Goal: Information Seeking & Learning: Learn about a topic

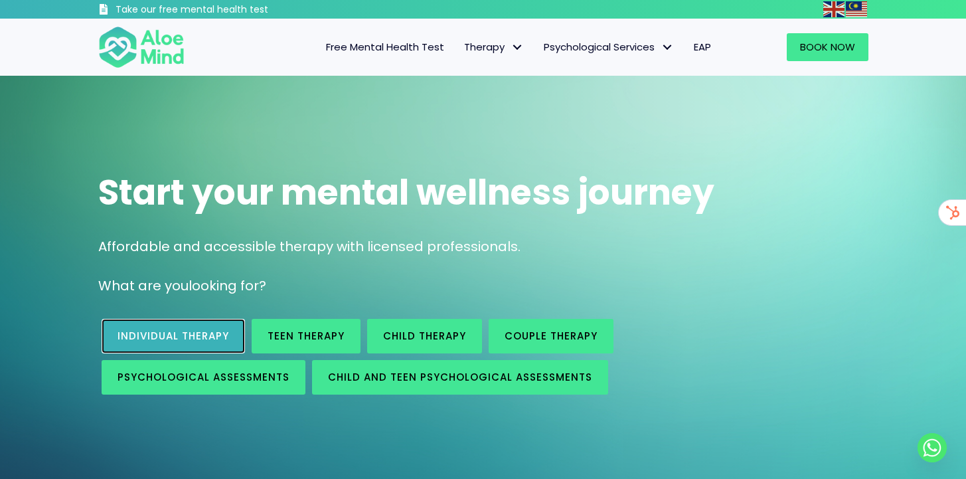
click at [176, 327] on link "Individual therapy" at bounding box center [173, 336] width 143 height 35
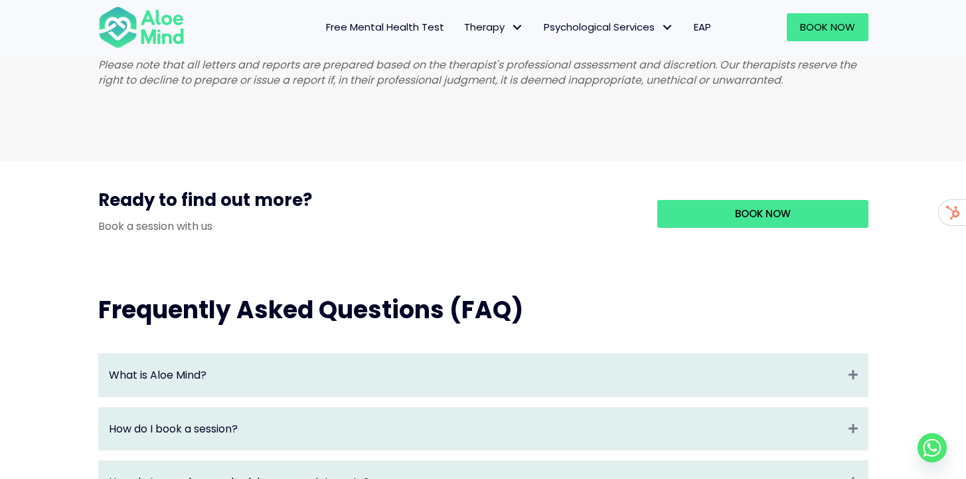
scroll to position [1026, 0]
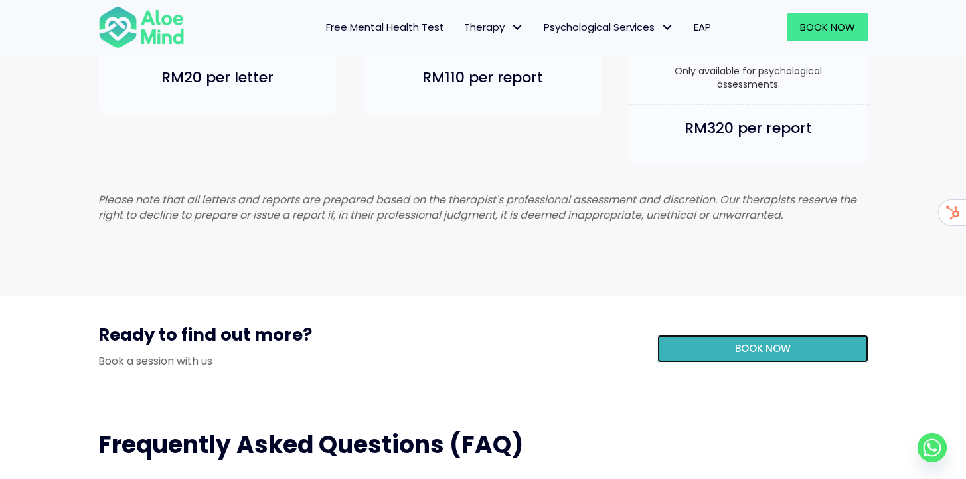
click at [686, 357] on link "Book Now" at bounding box center [762, 349] width 211 height 28
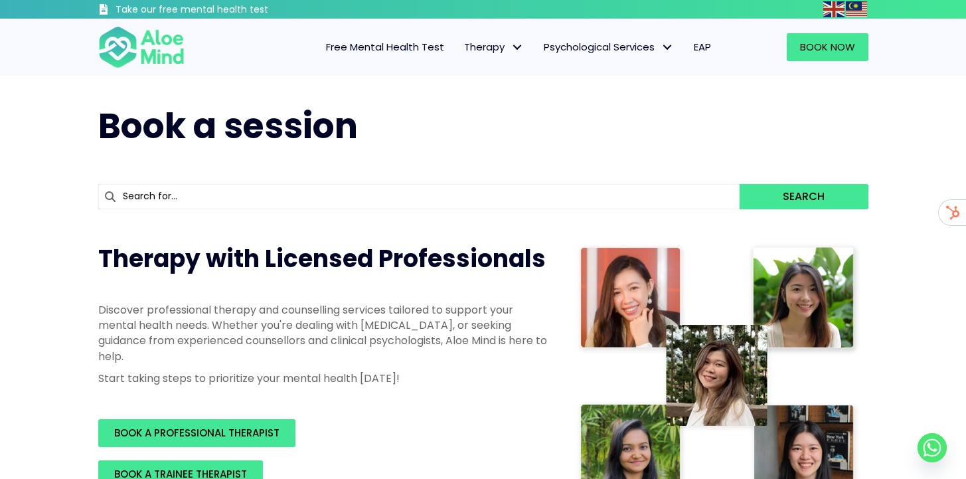
click at [214, 200] on input "text" at bounding box center [419, 196] width 642 height 25
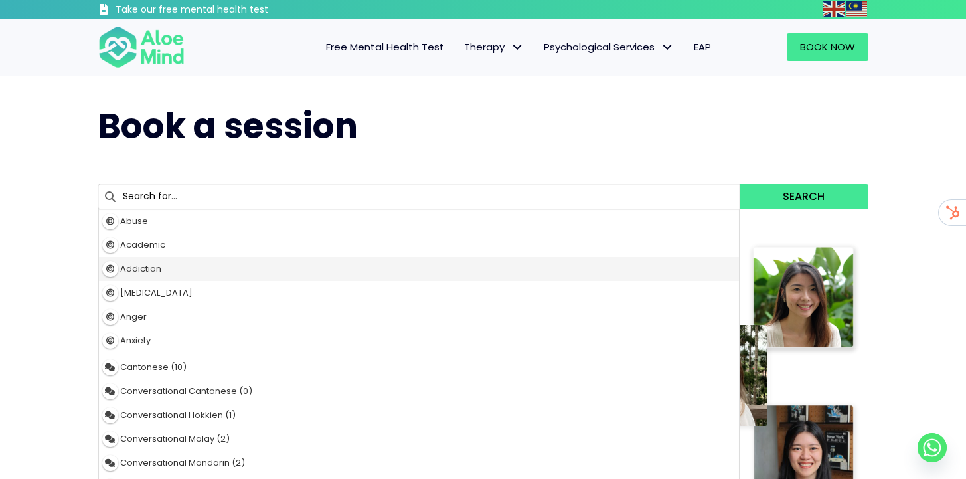
click at [151, 267] on span "Addiction" at bounding box center [140, 268] width 41 height 13
type input "Addiction"
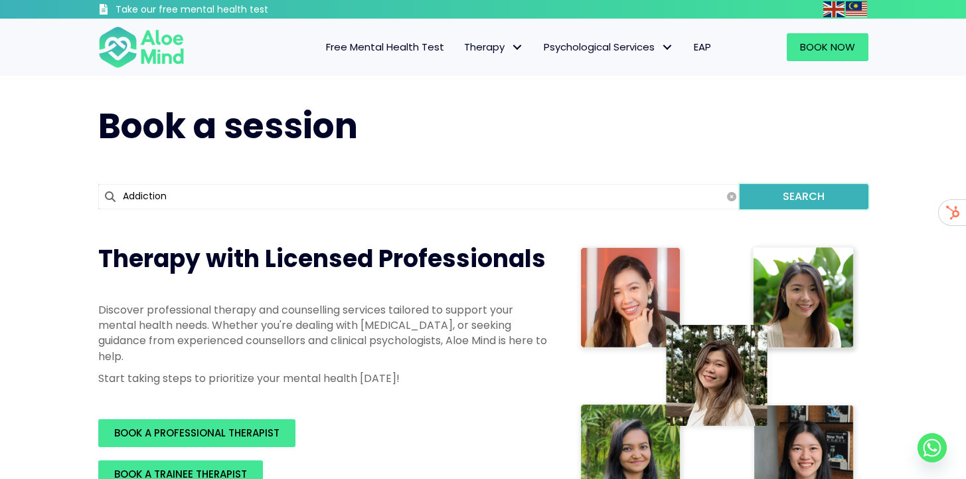
click at [785, 186] on button "Search" at bounding box center [803, 196] width 128 height 25
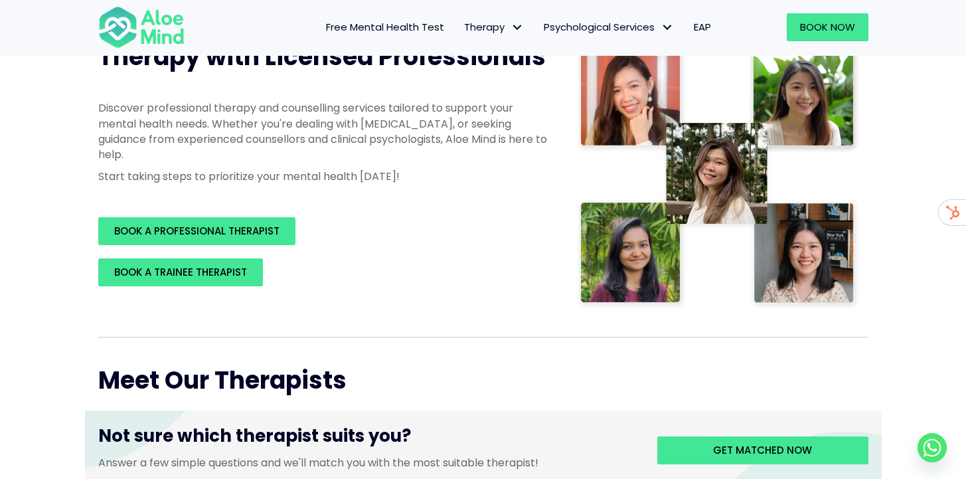
scroll to position [223, 0]
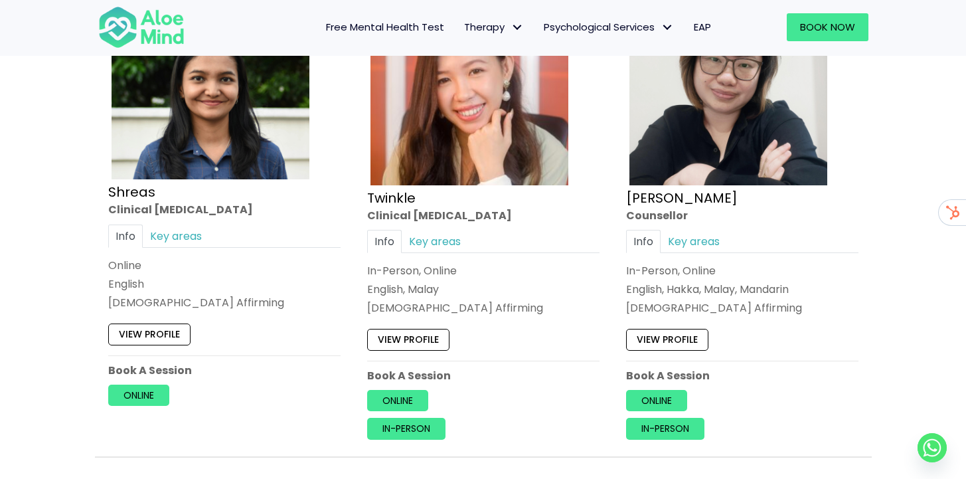
scroll to position [1750, 0]
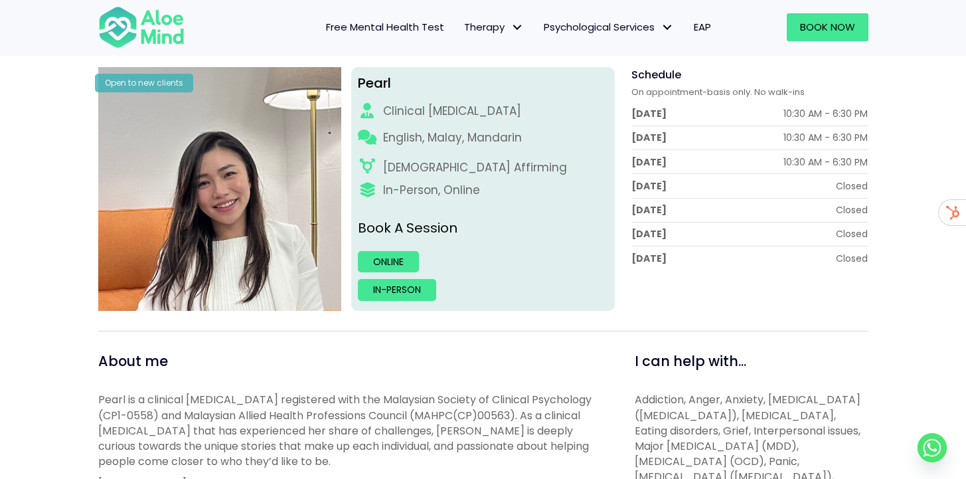
scroll to position [44, 0]
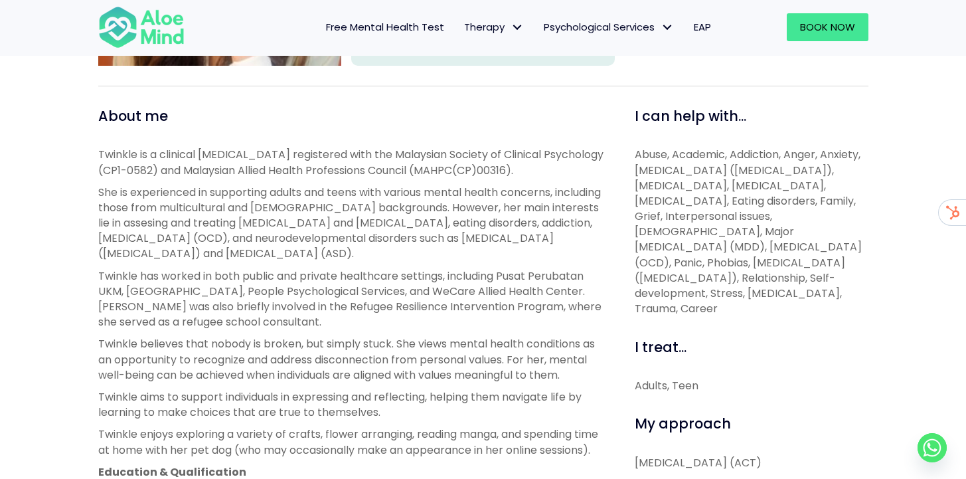
scroll to position [536, 0]
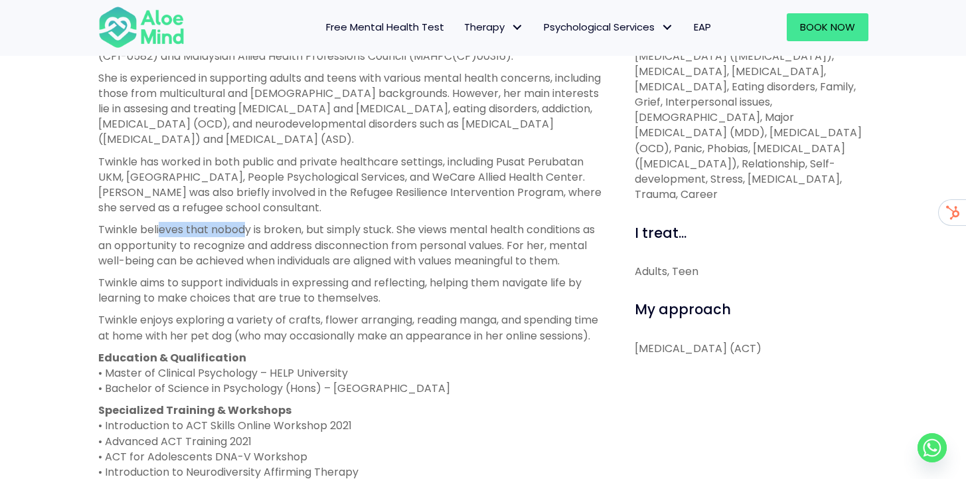
drag, startPoint x: 157, startPoint y: 232, endPoint x: 250, endPoint y: 231, distance: 92.9
click at [250, 232] on p "Twinkle believes that nobody is broken, but simply stuck. She views mental heal…" at bounding box center [351, 245] width 506 height 46
click at [250, 231] on p "Twinkle believes that nobody is broken, but simply stuck. She views mental heal…" at bounding box center [351, 245] width 506 height 46
drag, startPoint x: 262, startPoint y: 231, endPoint x: 303, endPoint y: 231, distance: 40.5
click at [303, 231] on p "Twinkle believes that nobody is broken, but simply stuck. She views mental heal…" at bounding box center [351, 245] width 506 height 46
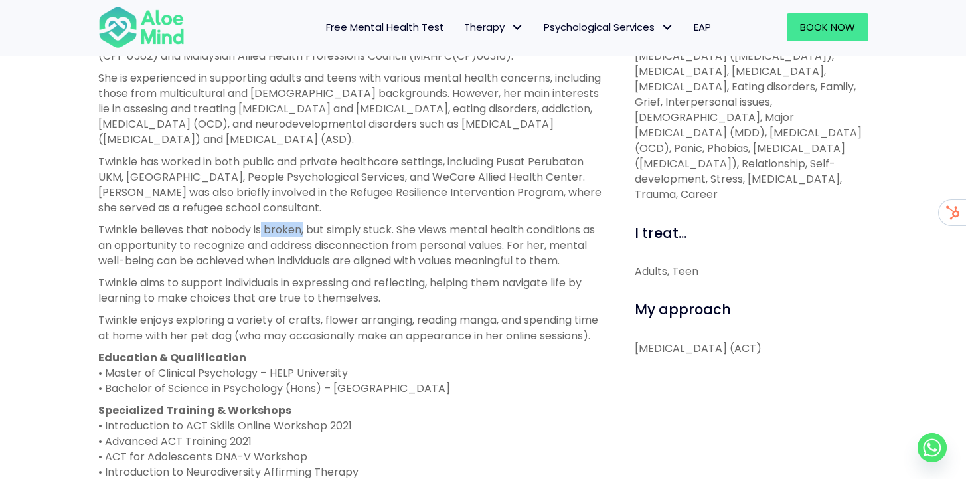
click at [303, 231] on p "Twinkle believes that nobody is broken, but simply stuck. She views mental heal…" at bounding box center [351, 245] width 506 height 46
drag, startPoint x: 252, startPoint y: 252, endPoint x: 329, endPoint y: 252, distance: 77.7
click at [329, 252] on p "Twinkle believes that nobody is broken, but simply stuck. She views mental heal…" at bounding box center [351, 245] width 506 height 46
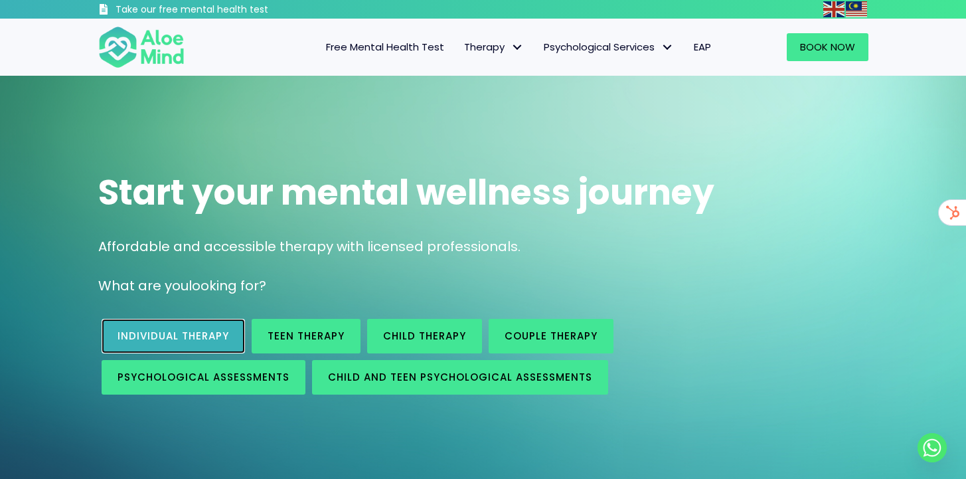
click at [183, 347] on link "Individual therapy" at bounding box center [173, 336] width 143 height 35
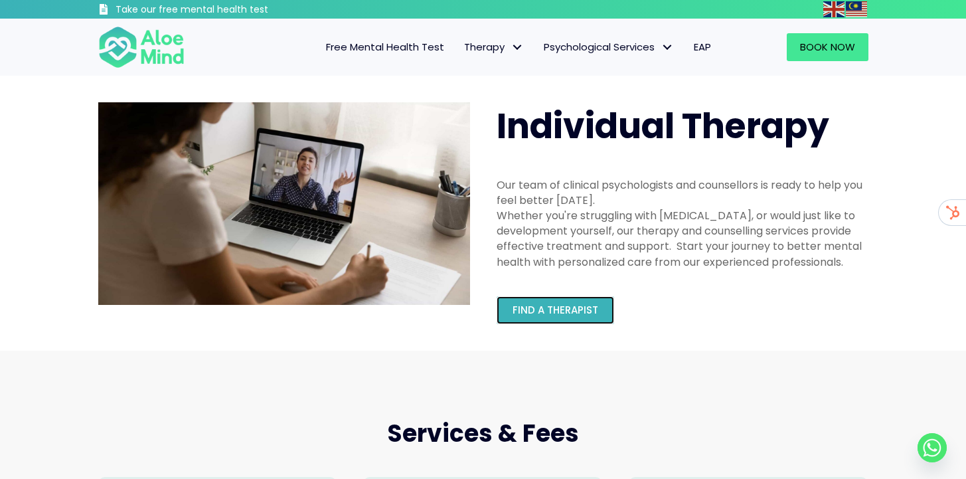
click at [559, 315] on span "Find a therapist" at bounding box center [555, 310] width 86 height 14
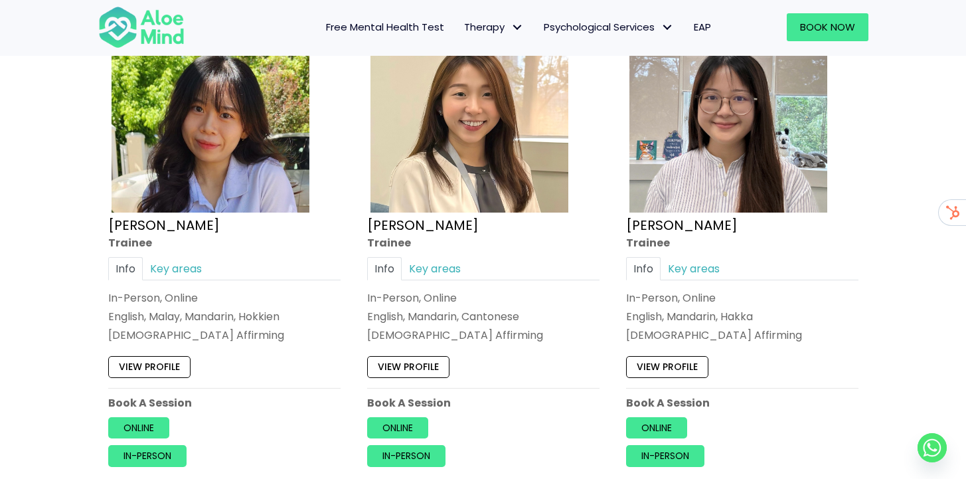
scroll to position [745, 0]
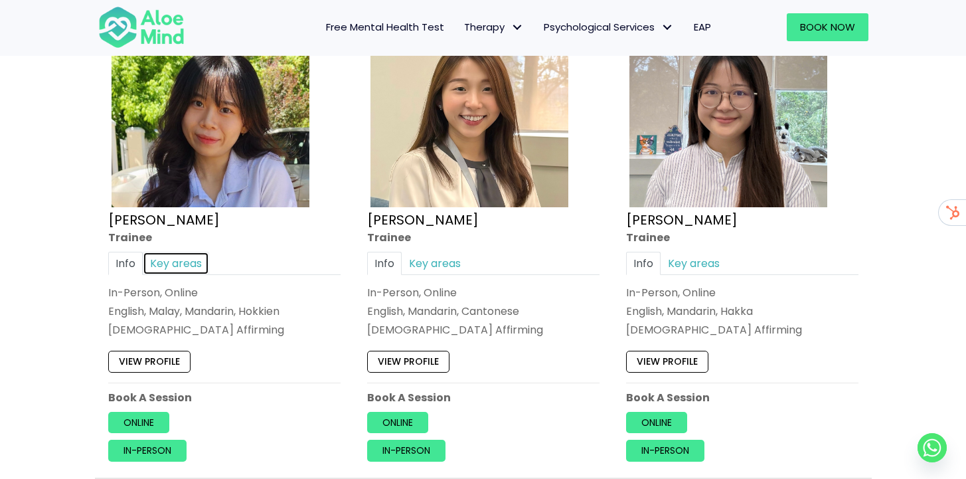
click at [169, 262] on link "Key areas" at bounding box center [176, 263] width 66 height 23
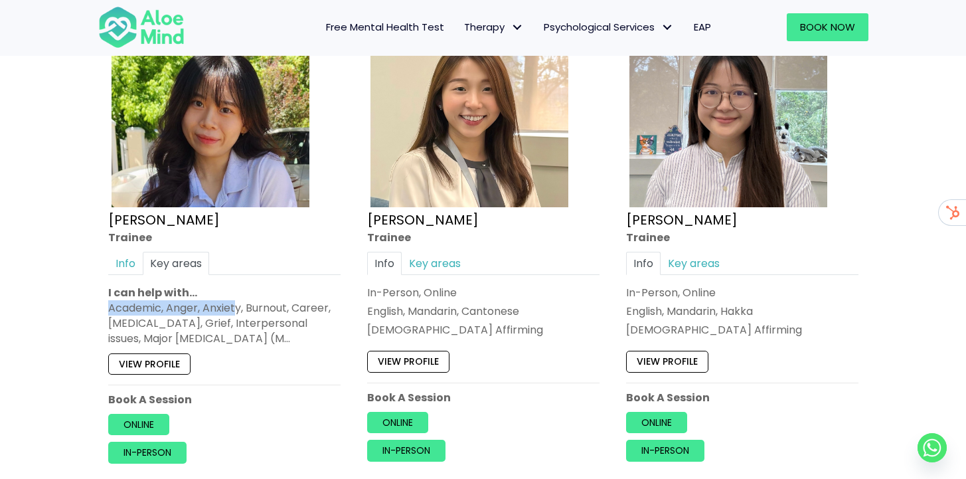
drag, startPoint x: 108, startPoint y: 305, endPoint x: 239, endPoint y: 312, distance: 130.9
click at [239, 312] on div "Academic, Anger, Anxiety, Burnout, Career, [MEDICAL_DATA], Grief, Interpersonal…" at bounding box center [224, 323] width 232 height 46
drag, startPoint x: 261, startPoint y: 305, endPoint x: 319, endPoint y: 305, distance: 57.7
click at [319, 305] on div "Academic, Anger, Anxiety, Burnout, Career, Depression, Grief, Interpersonal iss…" at bounding box center [224, 323] width 232 height 46
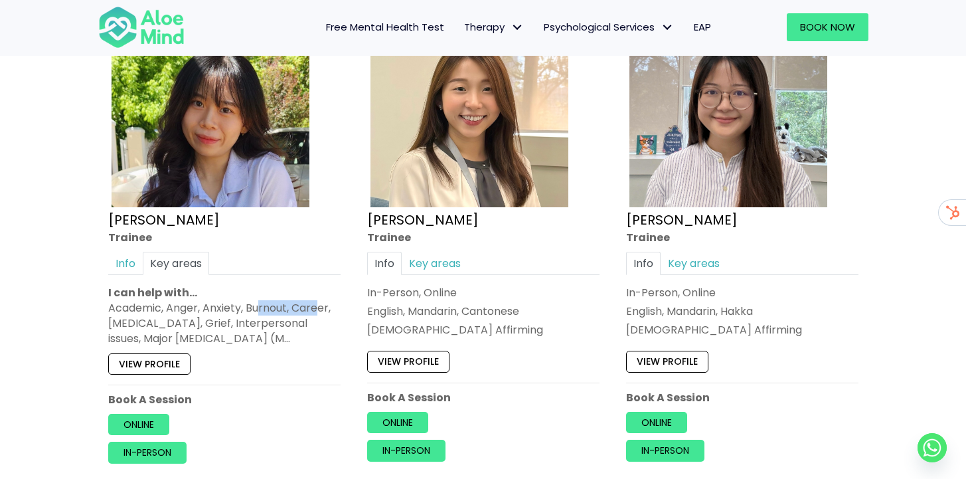
click at [319, 305] on div "Academic, Anger, Anxiety, Burnout, Career, Depression, Grief, Interpersonal iss…" at bounding box center [224, 323] width 232 height 46
drag, startPoint x: 170, startPoint y: 324, endPoint x: 293, endPoint y: 324, distance: 123.5
click at [293, 324] on div "Academic, Anger, Anxiety, Burnout, Career, Depression, Grief, Interpersonal iss…" at bounding box center [224, 323] width 232 height 46
drag, startPoint x: 168, startPoint y: 336, endPoint x: 246, endPoint y: 336, distance: 78.3
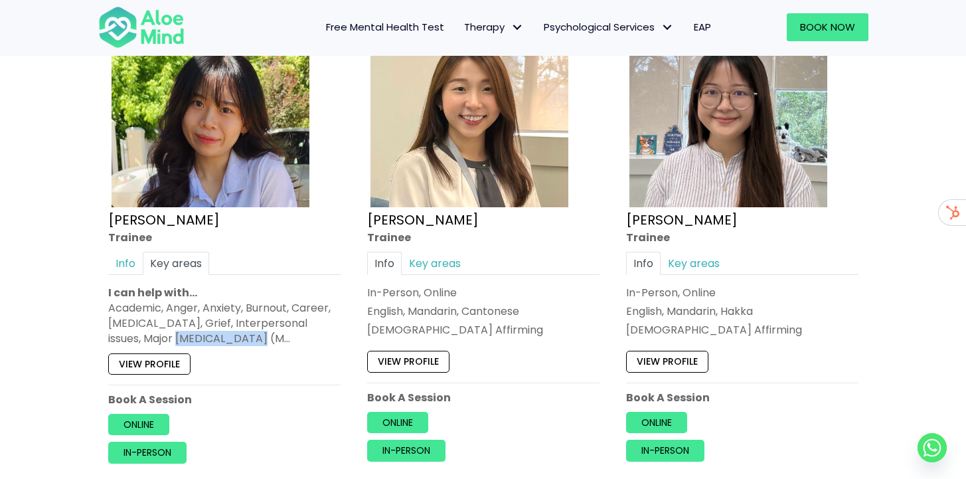
click at [246, 336] on div "Academic, Anger, Anxiety, Burnout, Career, Depression, Grief, Interpersonal iss…" at bounding box center [224, 323] width 232 height 46
click at [133, 425] on link "Online" at bounding box center [138, 424] width 61 height 21
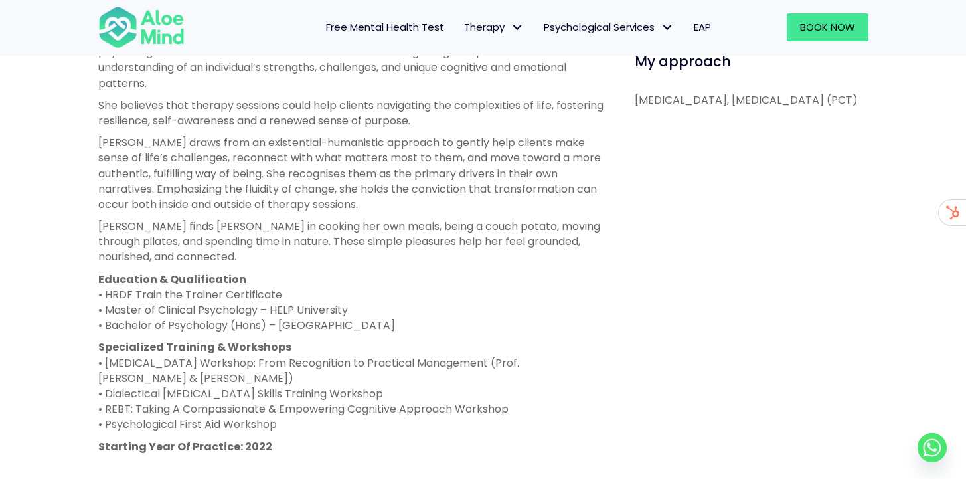
scroll to position [694, 0]
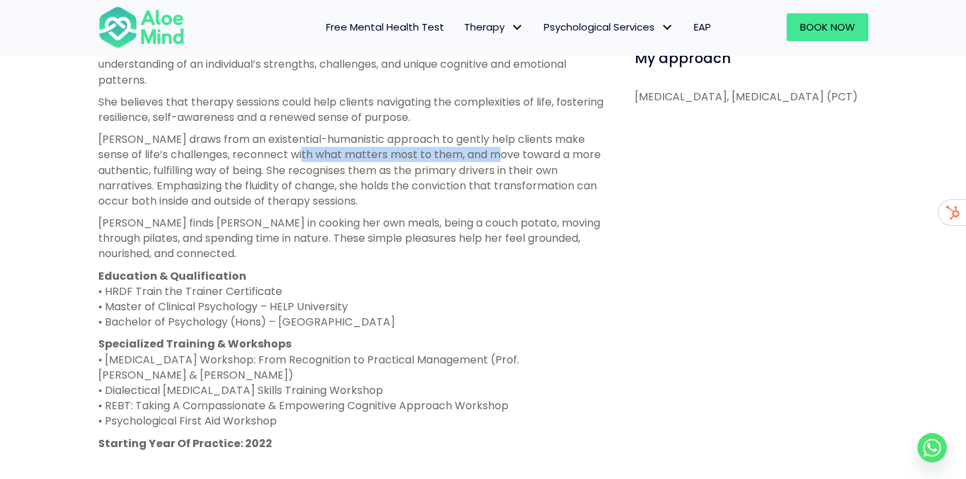
drag, startPoint x: 299, startPoint y: 169, endPoint x: 502, endPoint y: 169, distance: 203.1
click at [502, 169] on p "Peggy draws from an existential-humanistic approach to gently help clients make…" at bounding box center [351, 169] width 506 height 77
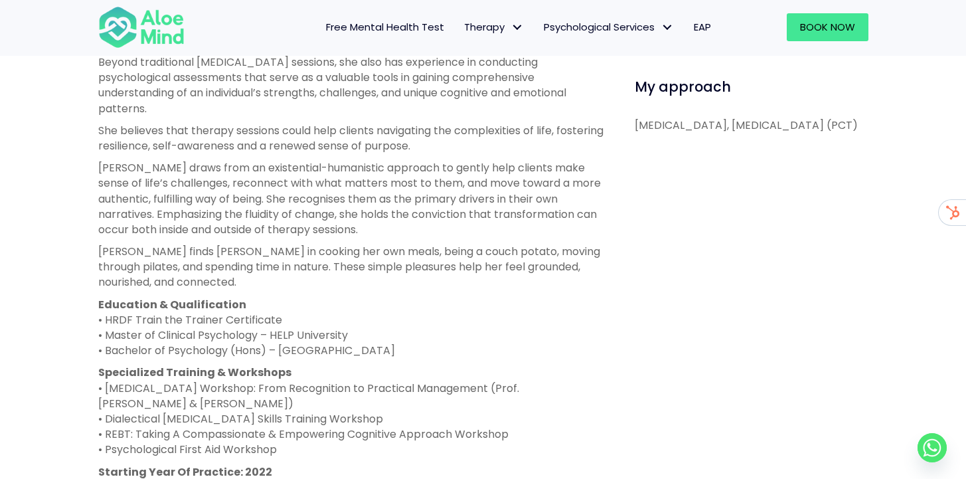
scroll to position [658, 0]
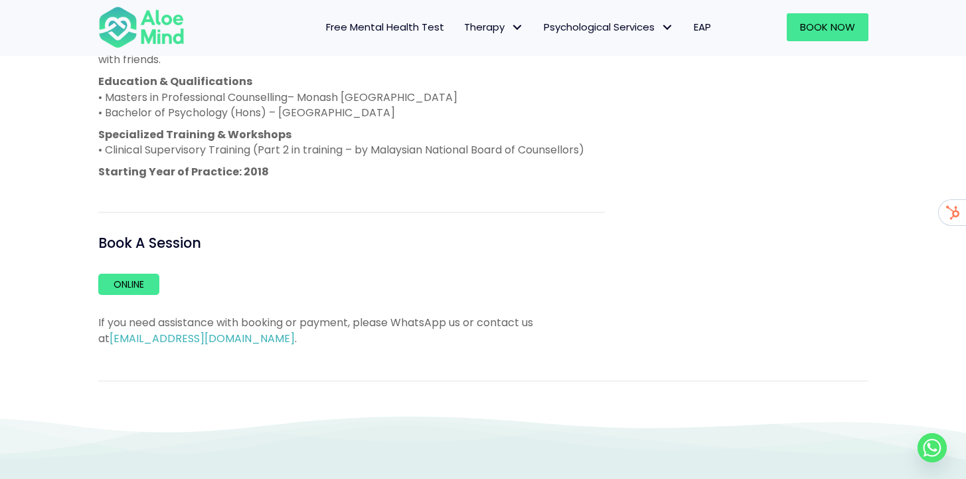
scroll to position [919, 0]
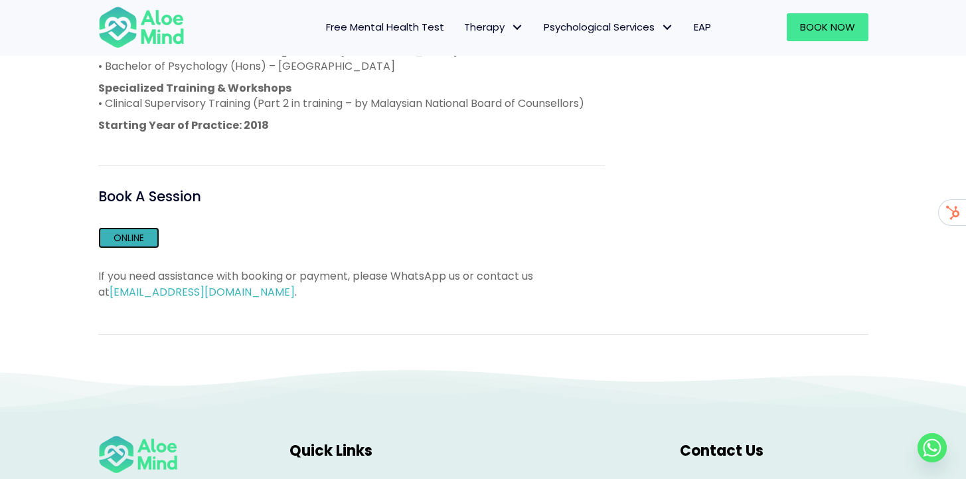
click at [113, 228] on link "Online" at bounding box center [128, 237] width 61 height 21
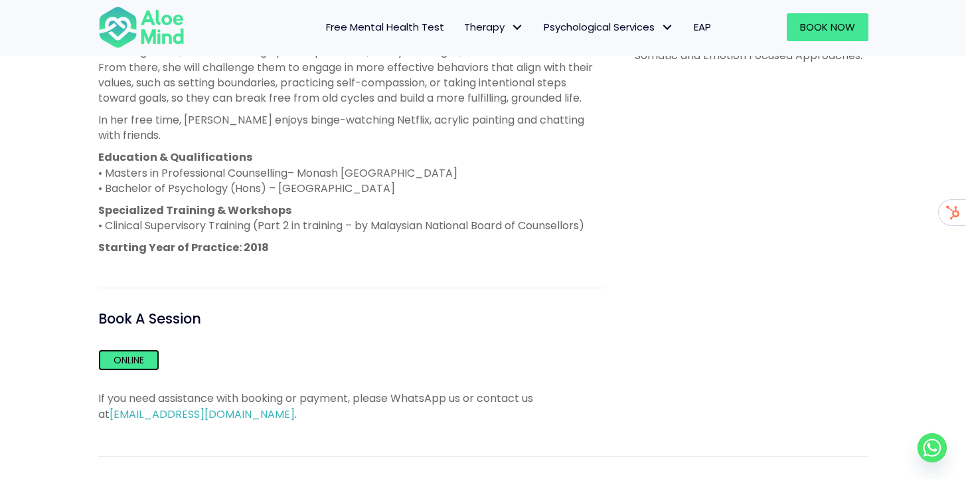
scroll to position [818, 0]
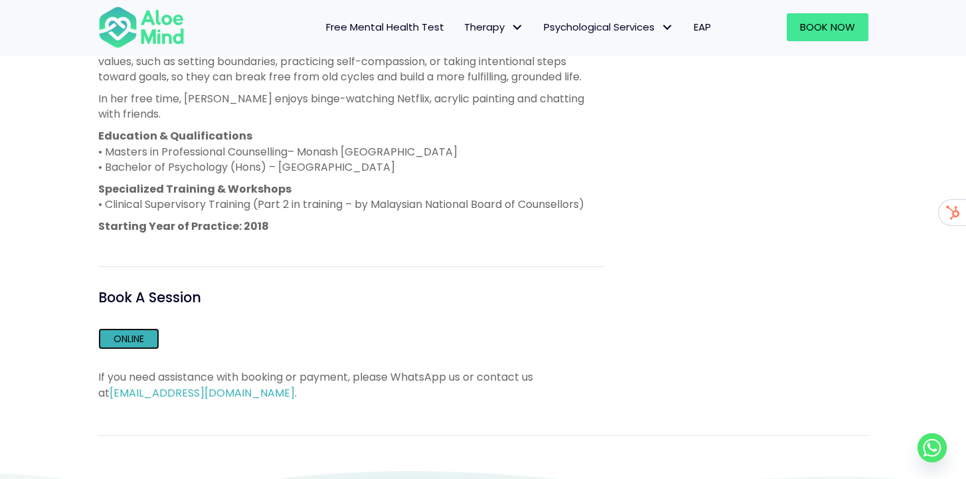
click at [141, 328] on link "Online" at bounding box center [128, 338] width 61 height 21
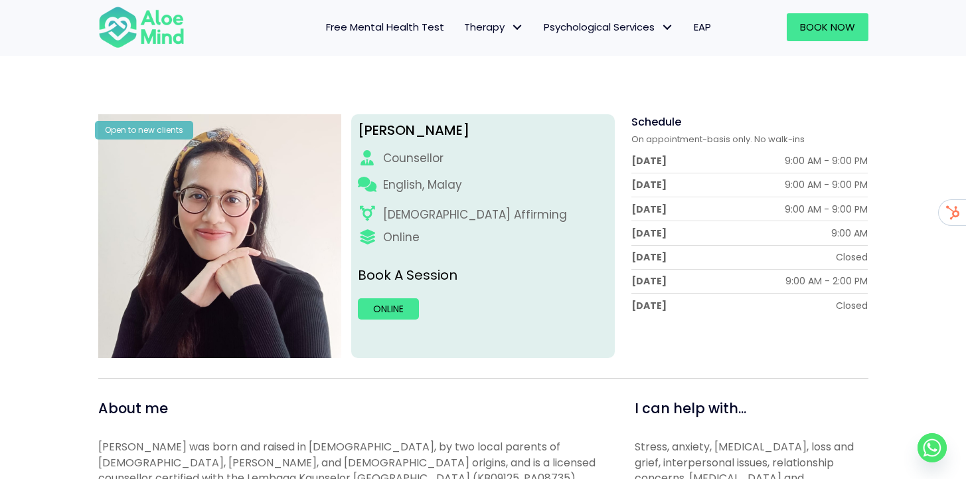
scroll to position [129, 0]
click at [390, 315] on link "Online" at bounding box center [388, 309] width 61 height 21
